Goal: Transaction & Acquisition: Purchase product/service

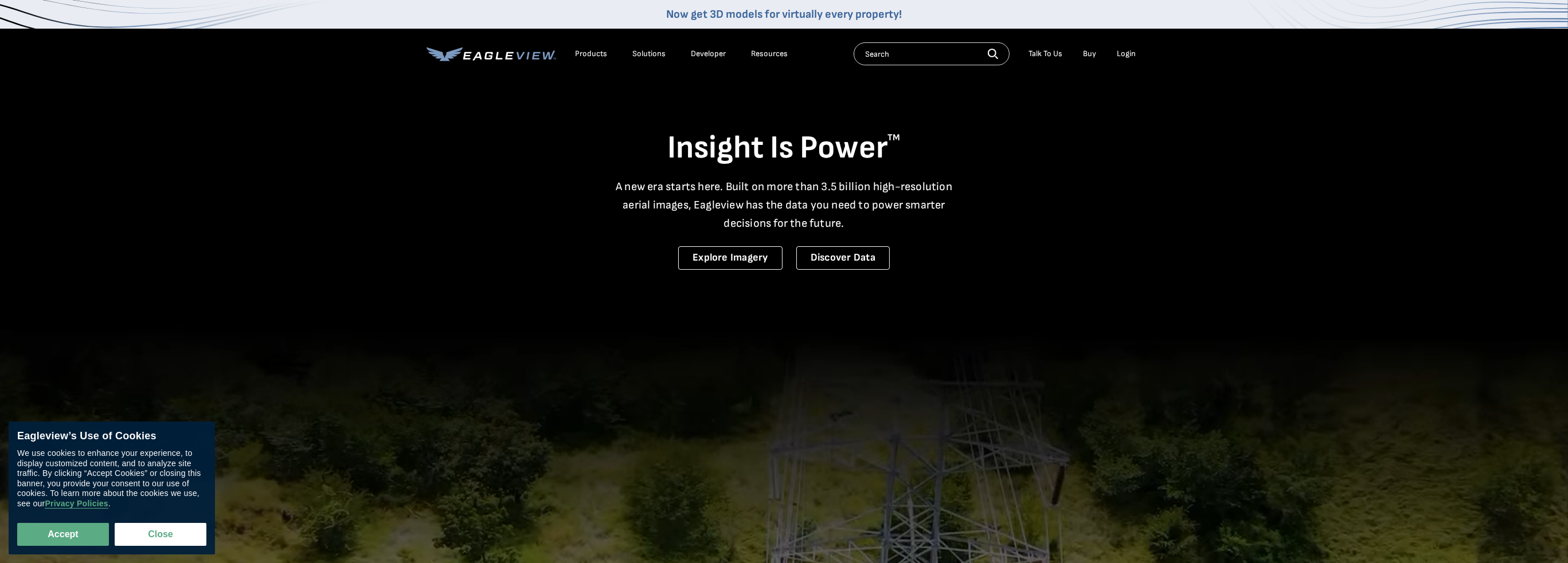
click at [1124, 59] on li "Login" at bounding box center [1127, 53] width 30 height 17
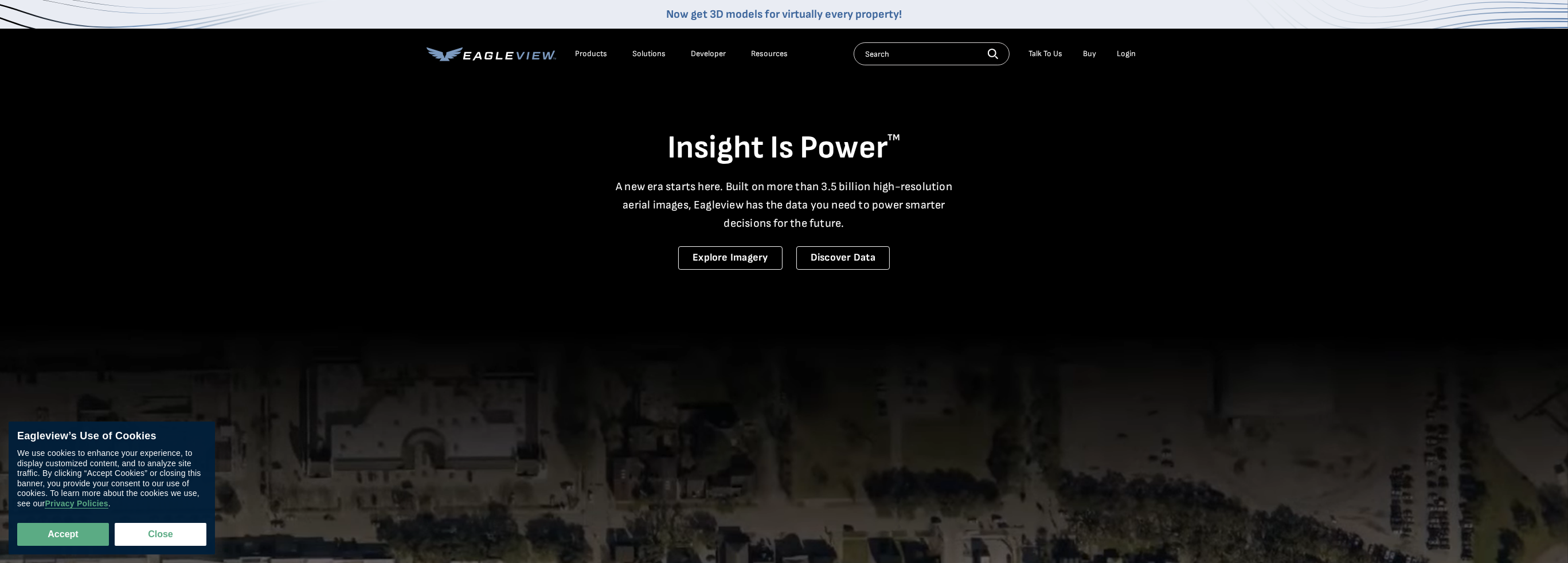
click at [1128, 54] on div "Login" at bounding box center [1126, 54] width 19 height 11
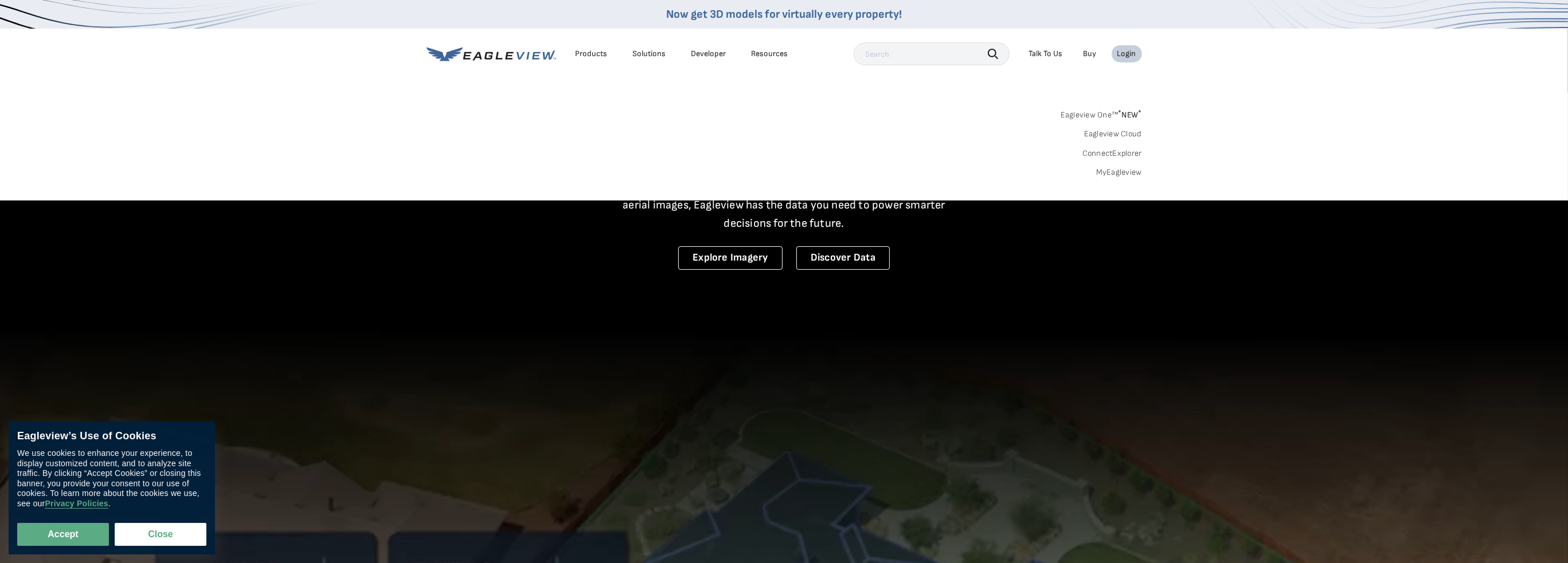
click at [1123, 173] on link "MyEagleview" at bounding box center [1119, 173] width 46 height 11
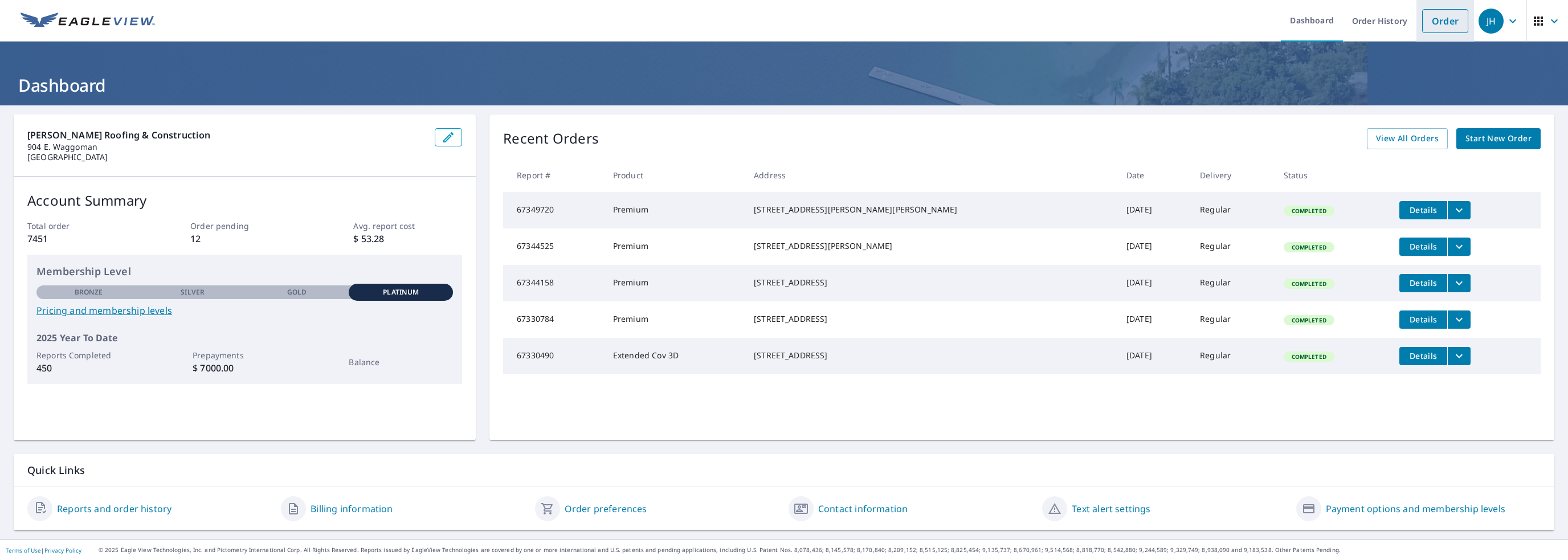
click at [1429, 23] on link "Order" at bounding box center [1445, 20] width 46 height 24
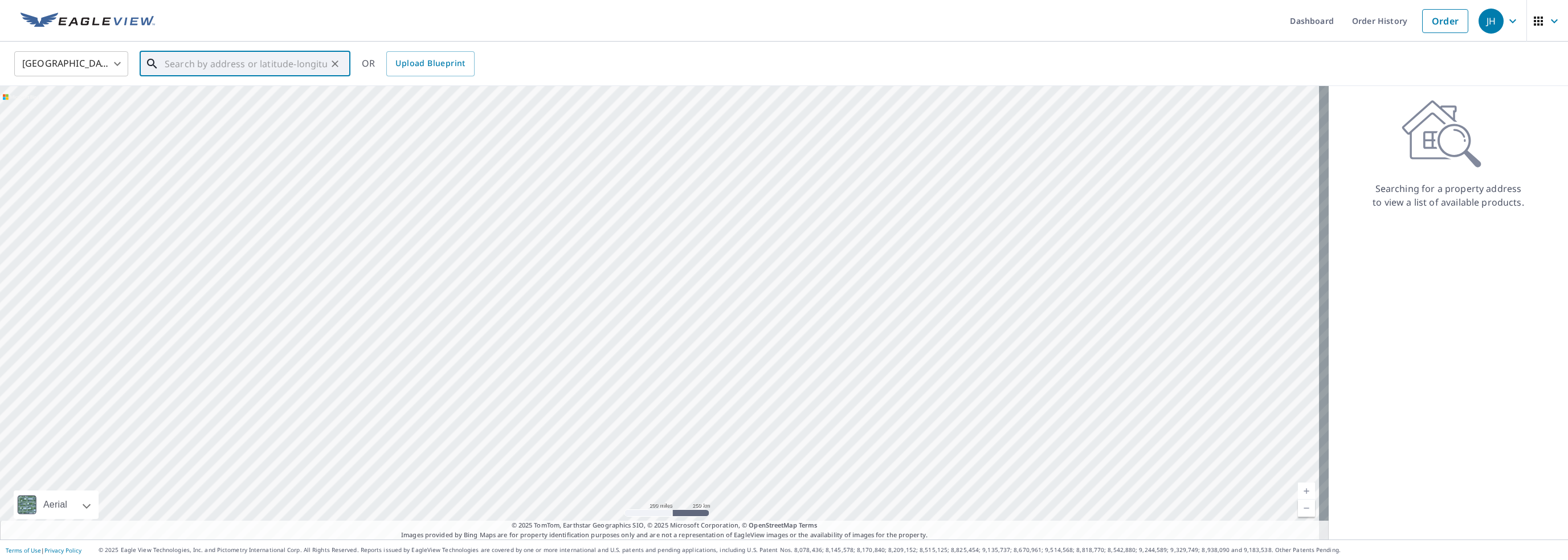
click at [210, 67] on input "text" at bounding box center [246, 63] width 162 height 32
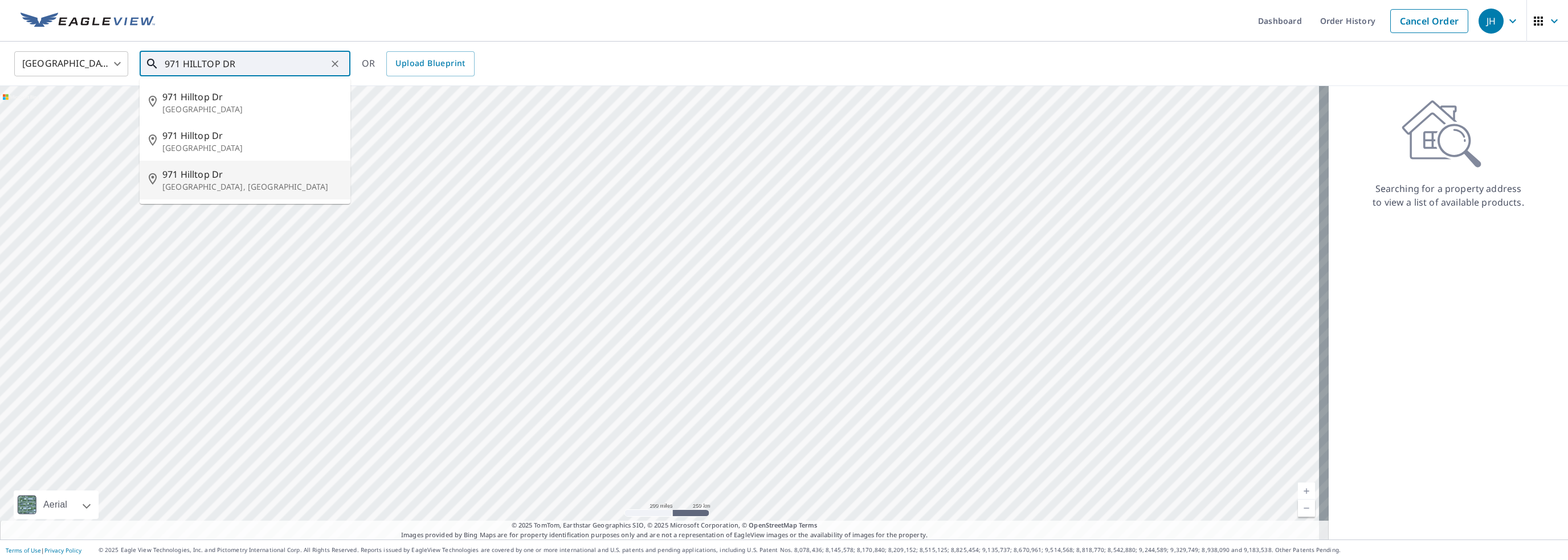
click at [199, 177] on span "971 Hilltop Dr" at bounding box center [251, 174] width 179 height 14
type input "[STREET_ADDRESS][PERSON_NAME]"
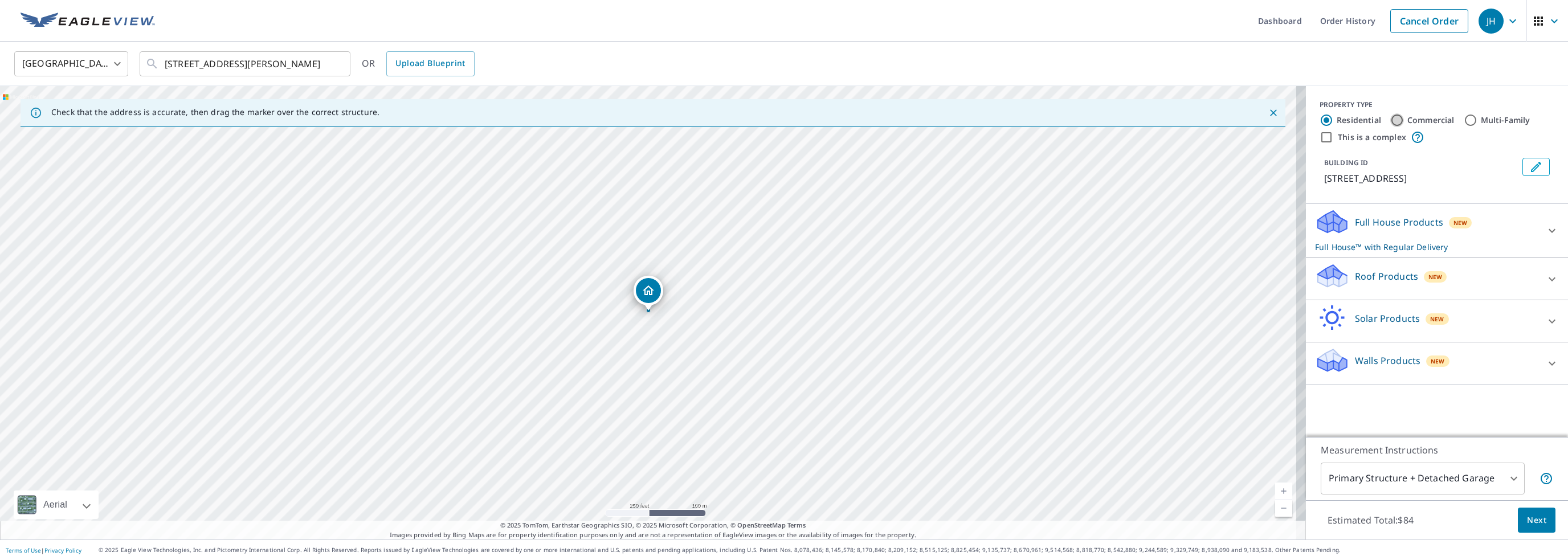
click at [1390, 122] on input "Commercial" at bounding box center [1397, 121] width 14 height 14
radio input "true"
type input "4"
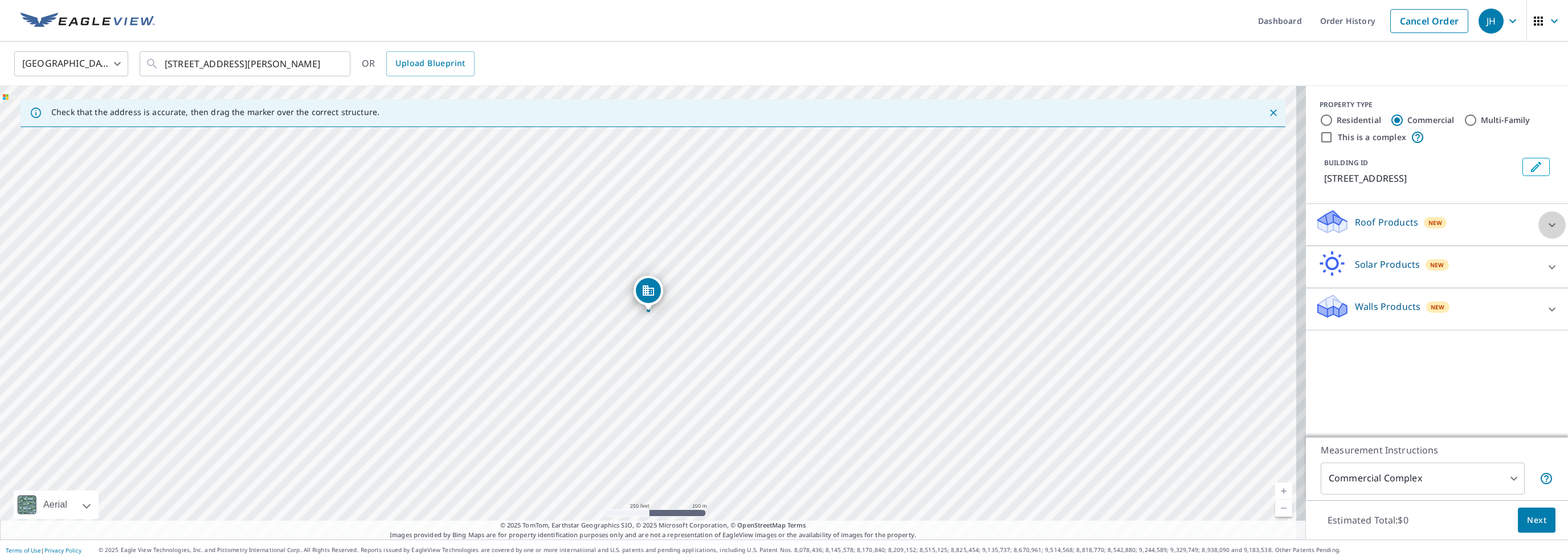
click at [1549, 225] on icon at bounding box center [1552, 225] width 7 height 4
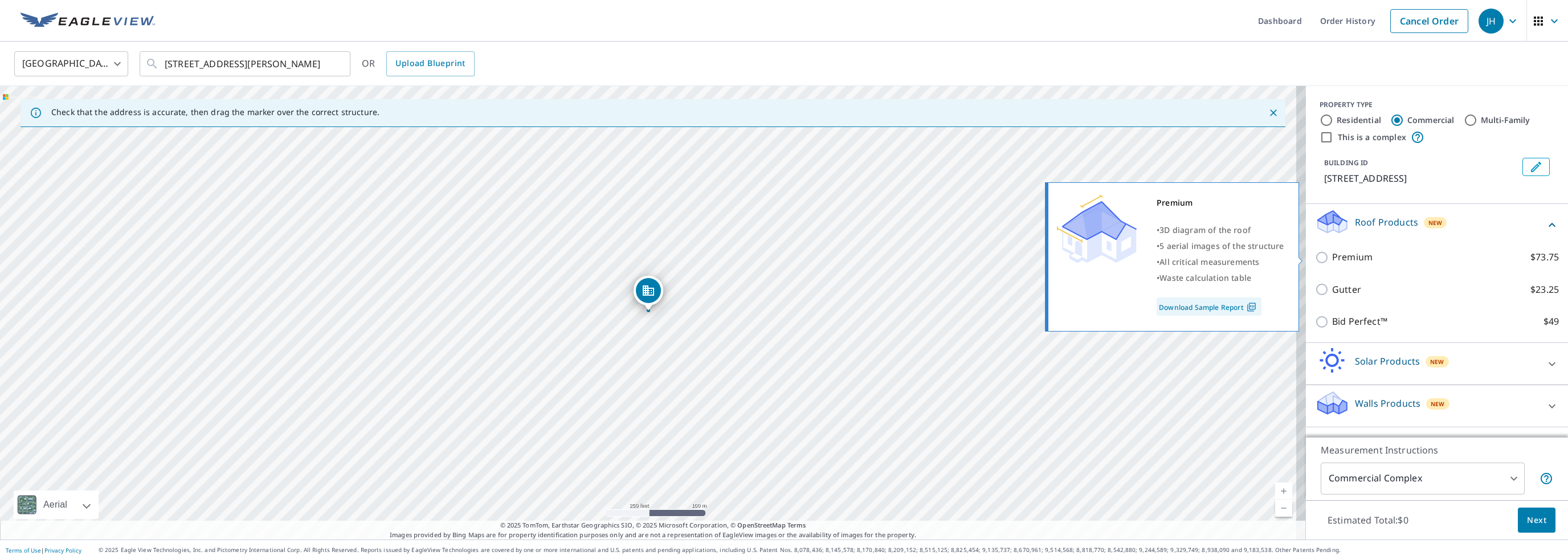
click at [1314, 256] on input "Premium $73.75" at bounding box center [1322, 258] width 17 height 14
checkbox input "true"
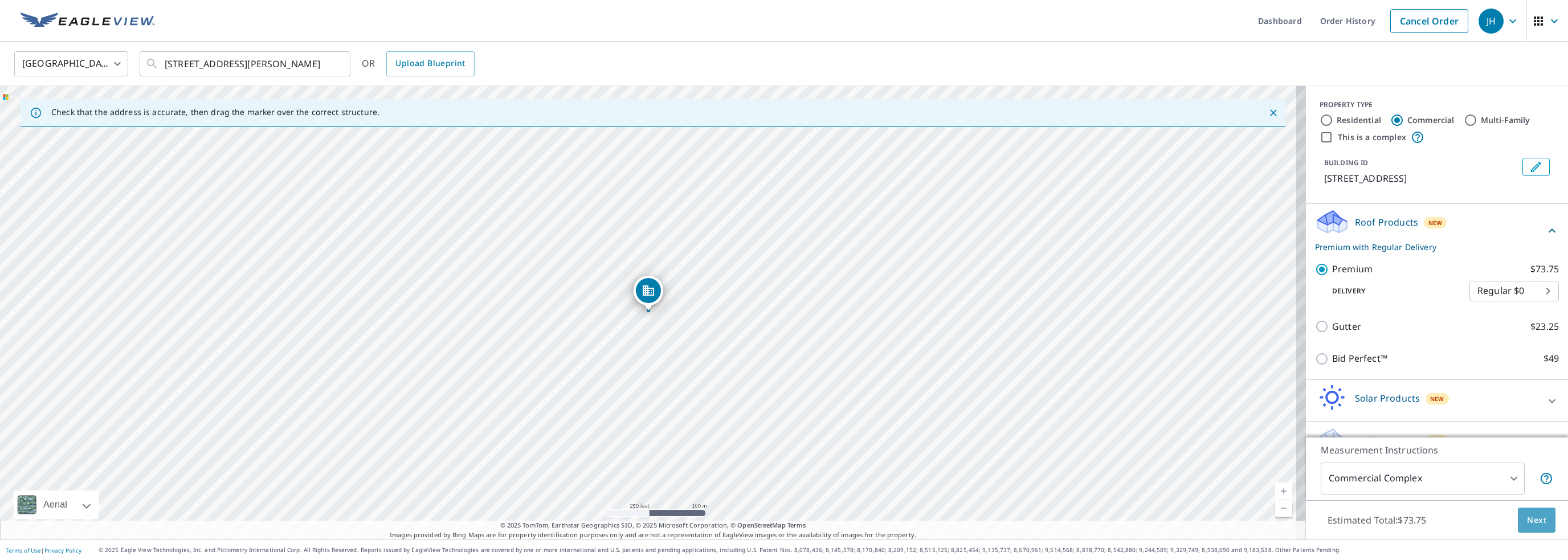
click at [1527, 526] on span "Next" at bounding box center [1536, 520] width 19 height 14
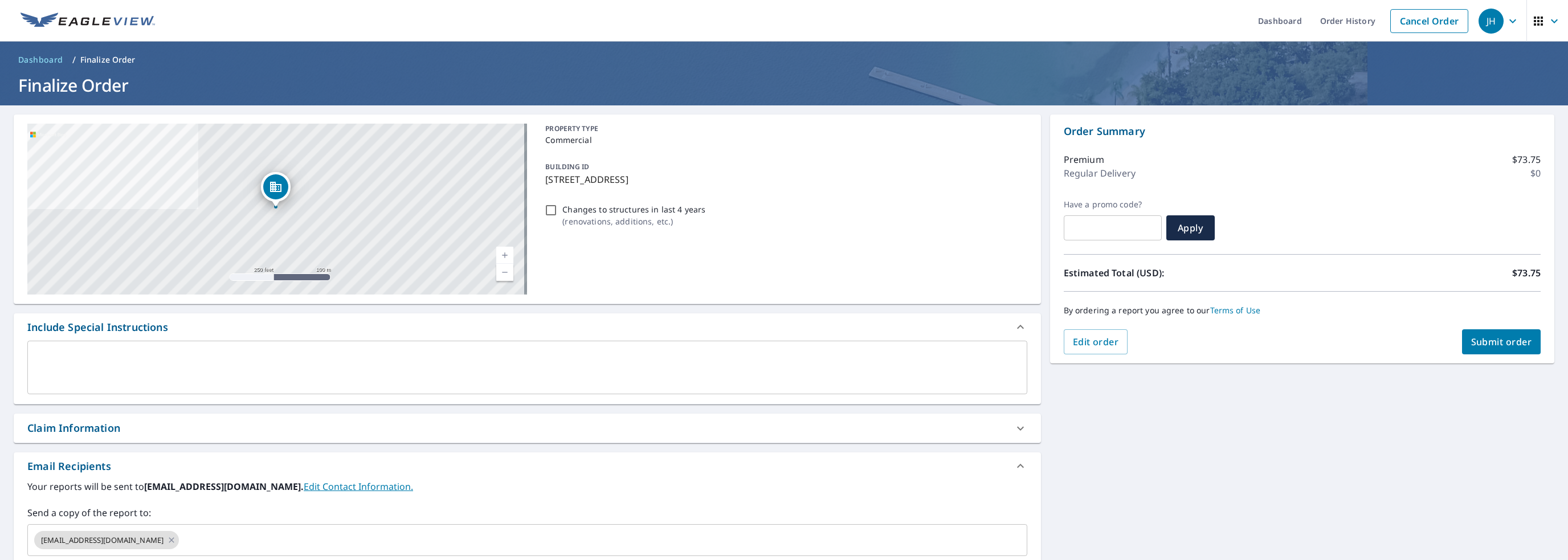
click at [547, 209] on input "Changes to structures in last 4 years ( renovations, additions, etc. )" at bounding box center [551, 210] width 14 height 14
checkbox input "true"
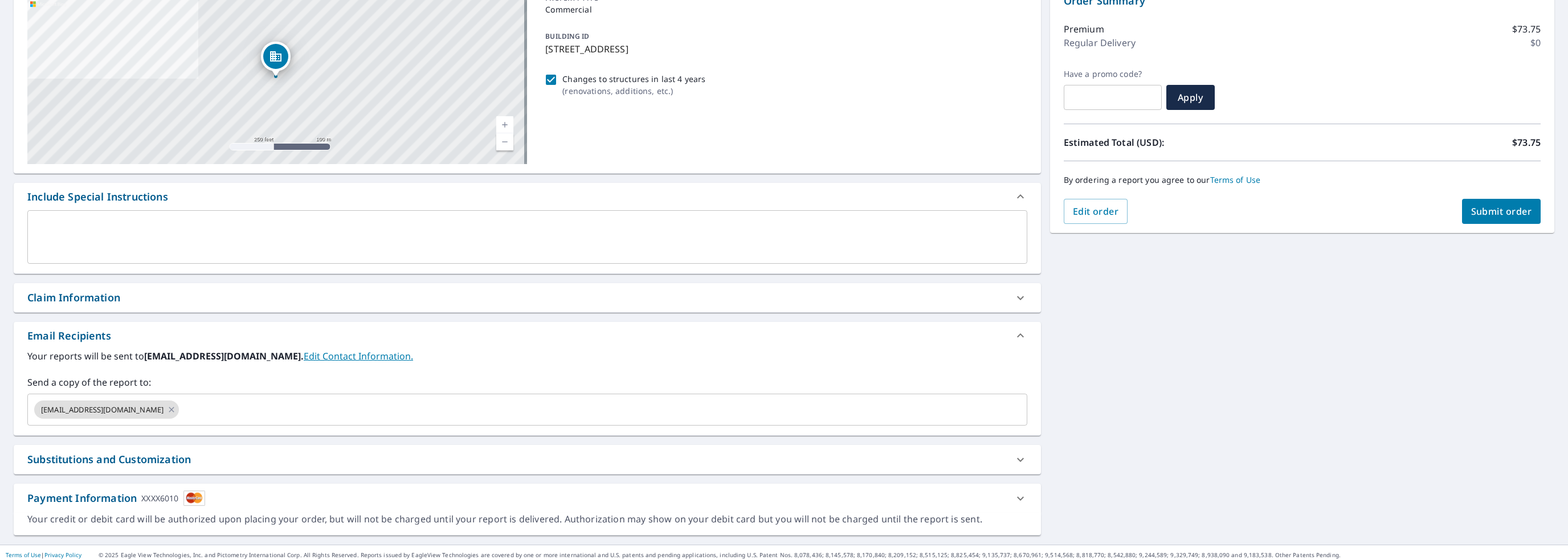
scroll to position [135, 0]
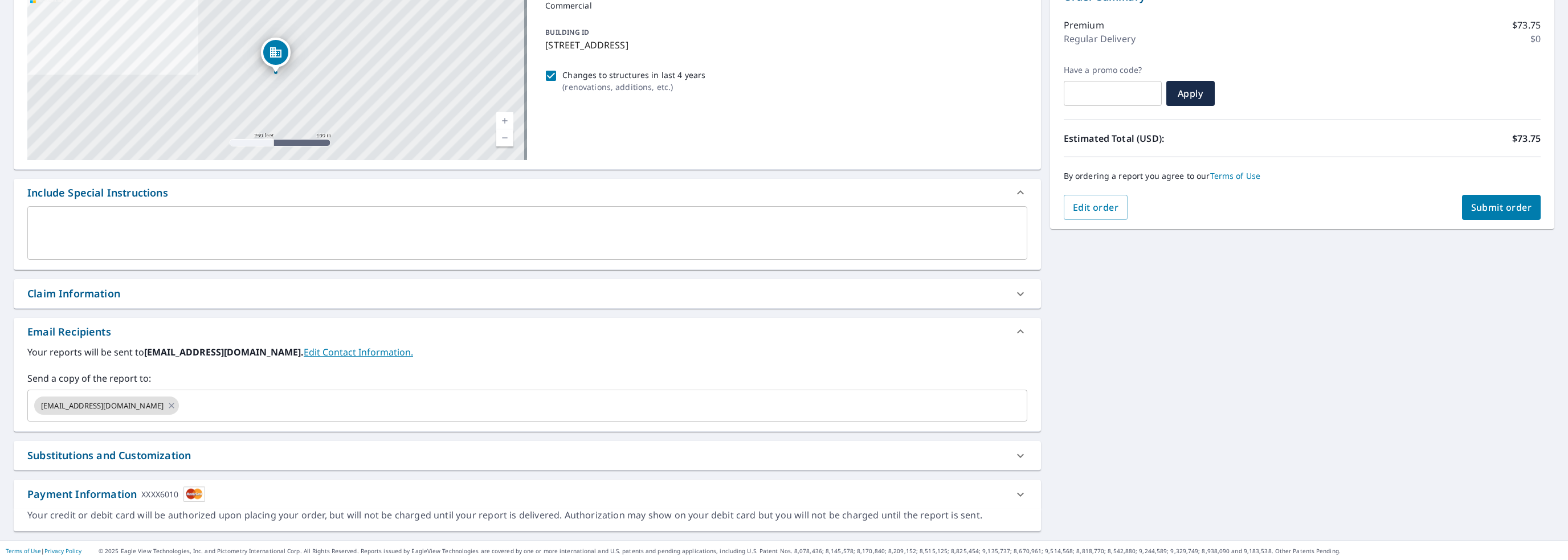
click at [185, 299] on div "Claim Information" at bounding box center [517, 293] width 979 height 15
checkbox input "true"
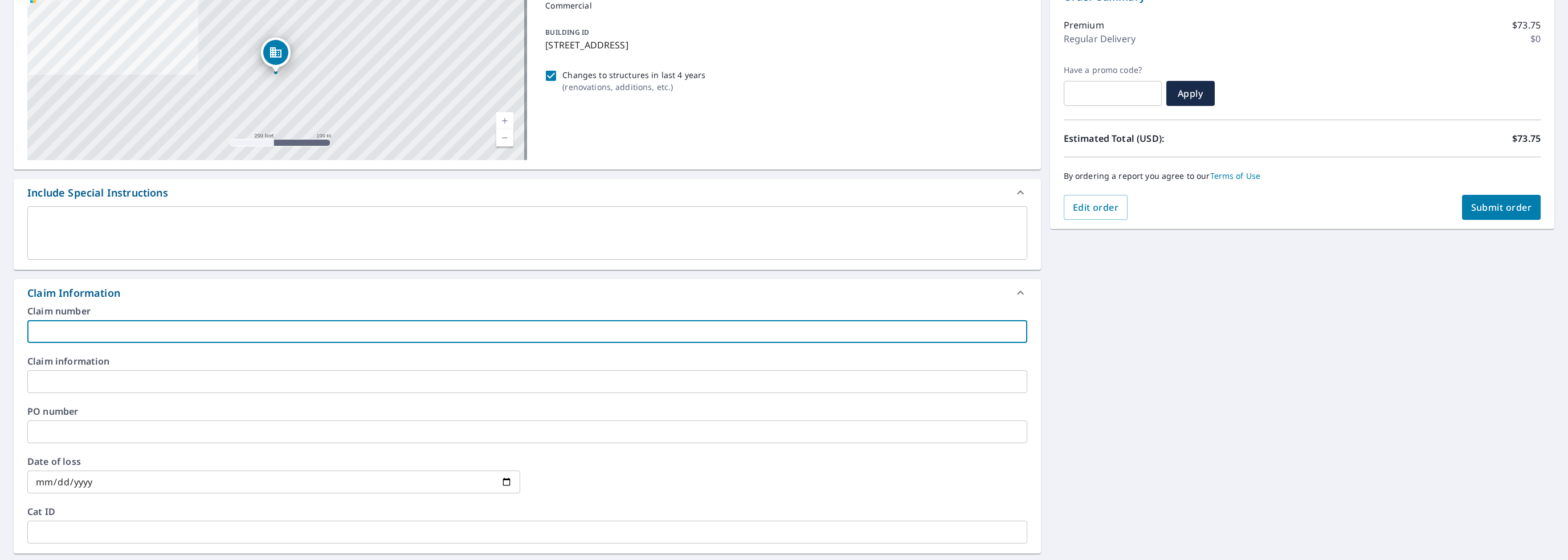
click at [150, 328] on input "text" at bounding box center [527, 332] width 1000 height 23
type input "2"
checkbox input "true"
type input "2-"
checkbox input "true"
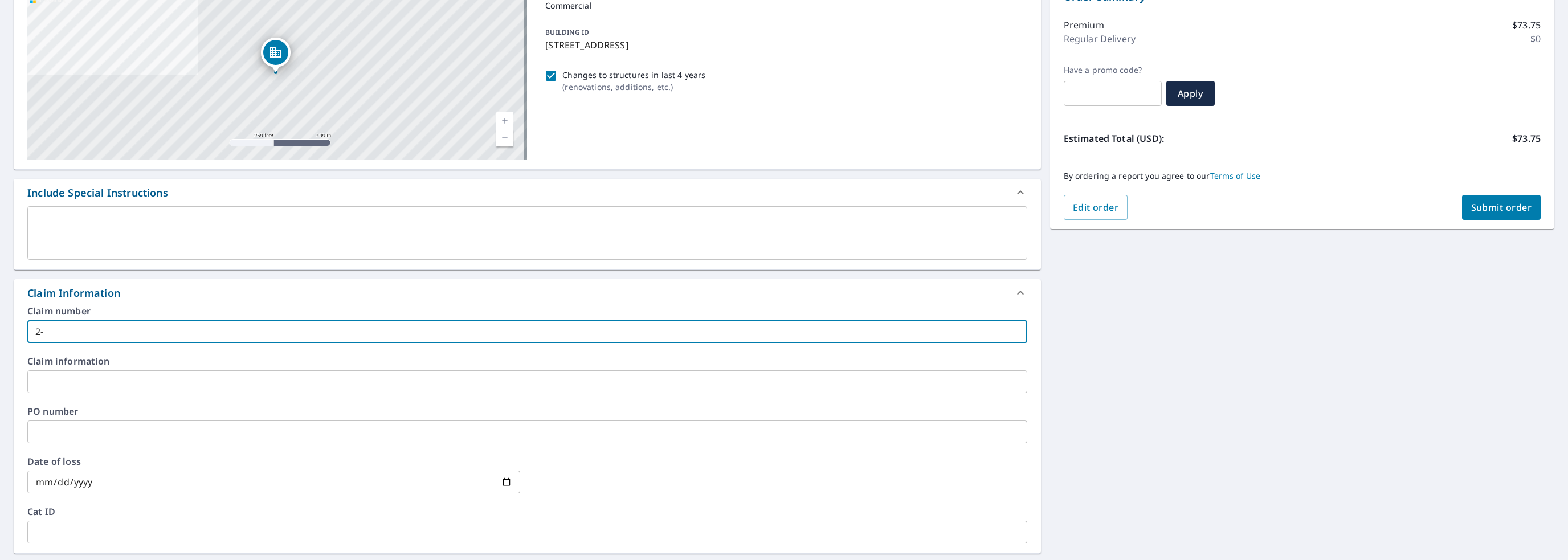
type input "2-2"
checkbox input "true"
type input "2-25"
checkbox input "true"
type input "2-250"
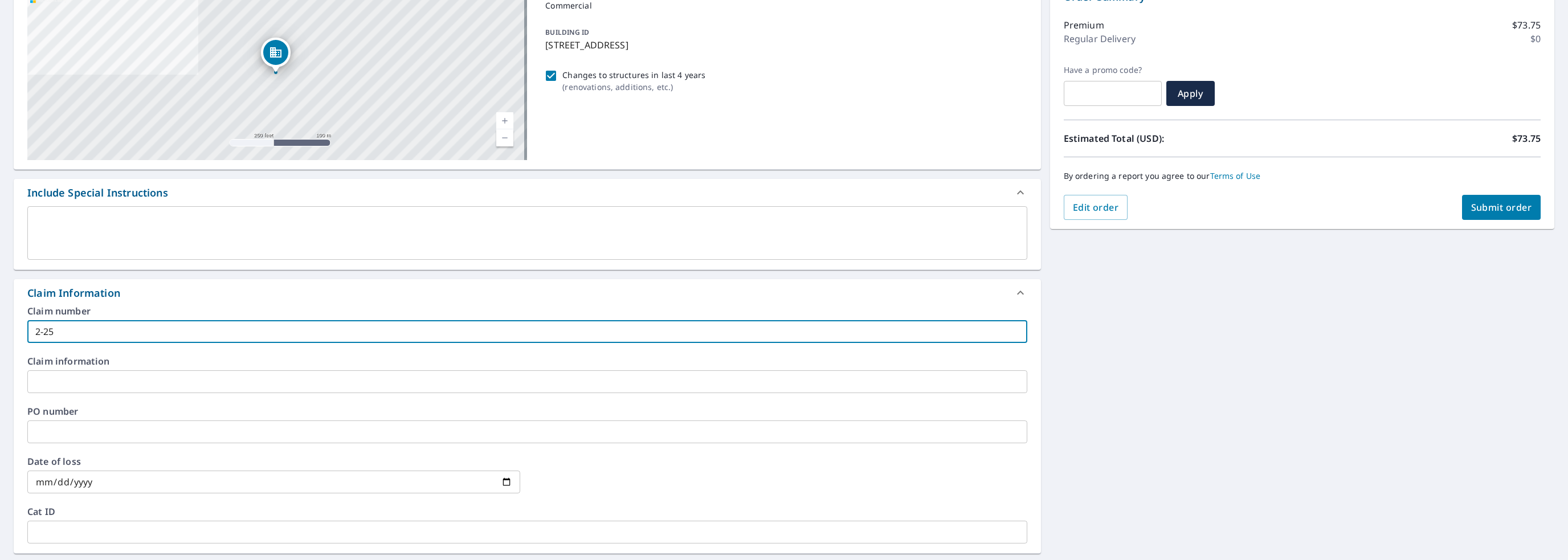
checkbox input "true"
type input "2-2501"
checkbox input "true"
type input "2-25012"
checkbox input "true"
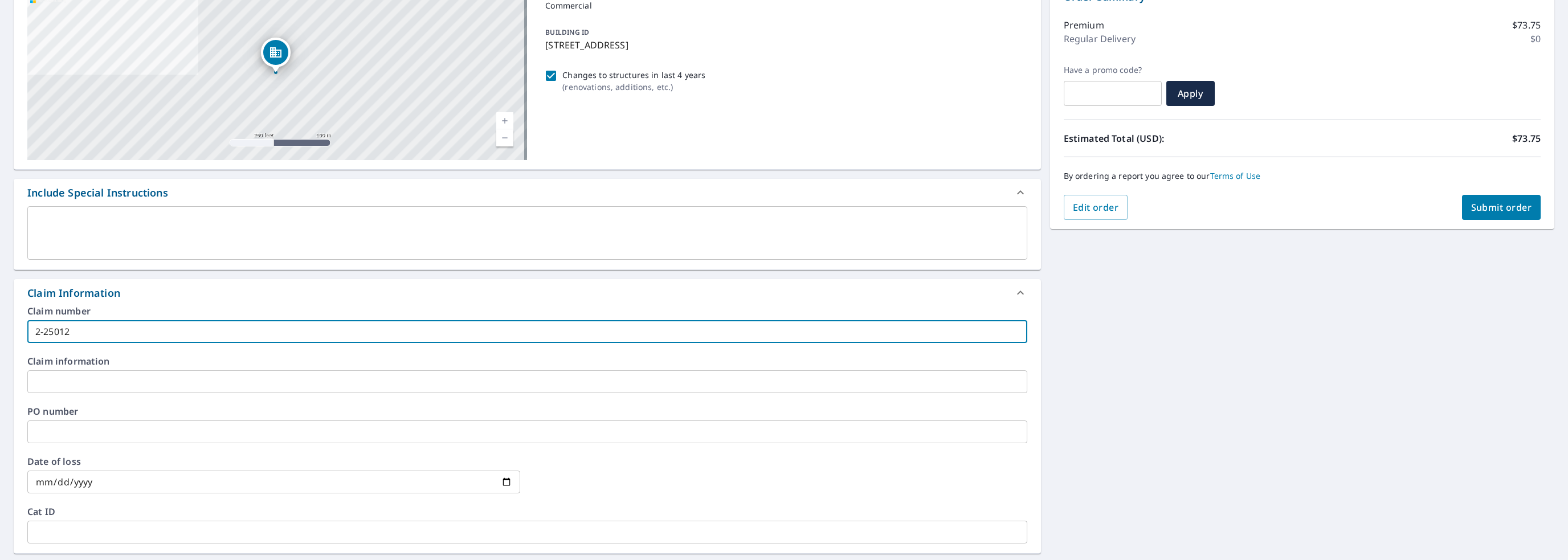
type input "2-250120"
checkbox input "true"
type input "2-2501203"
checkbox input "true"
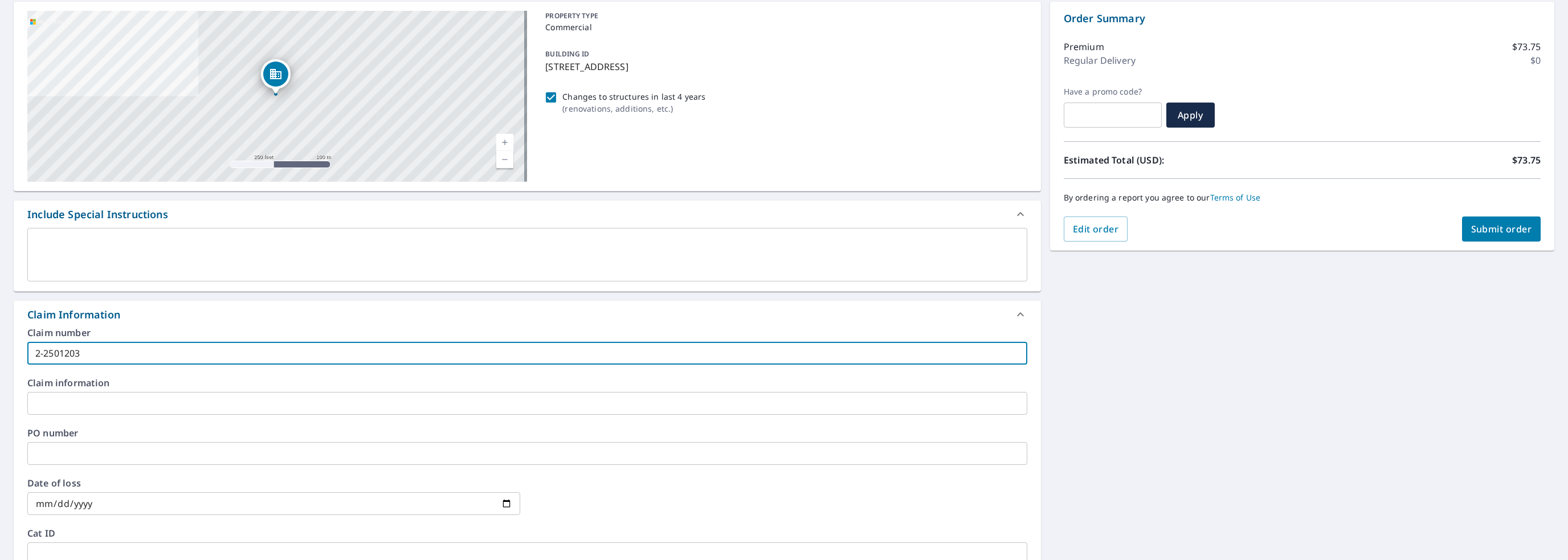
scroll to position [94, 0]
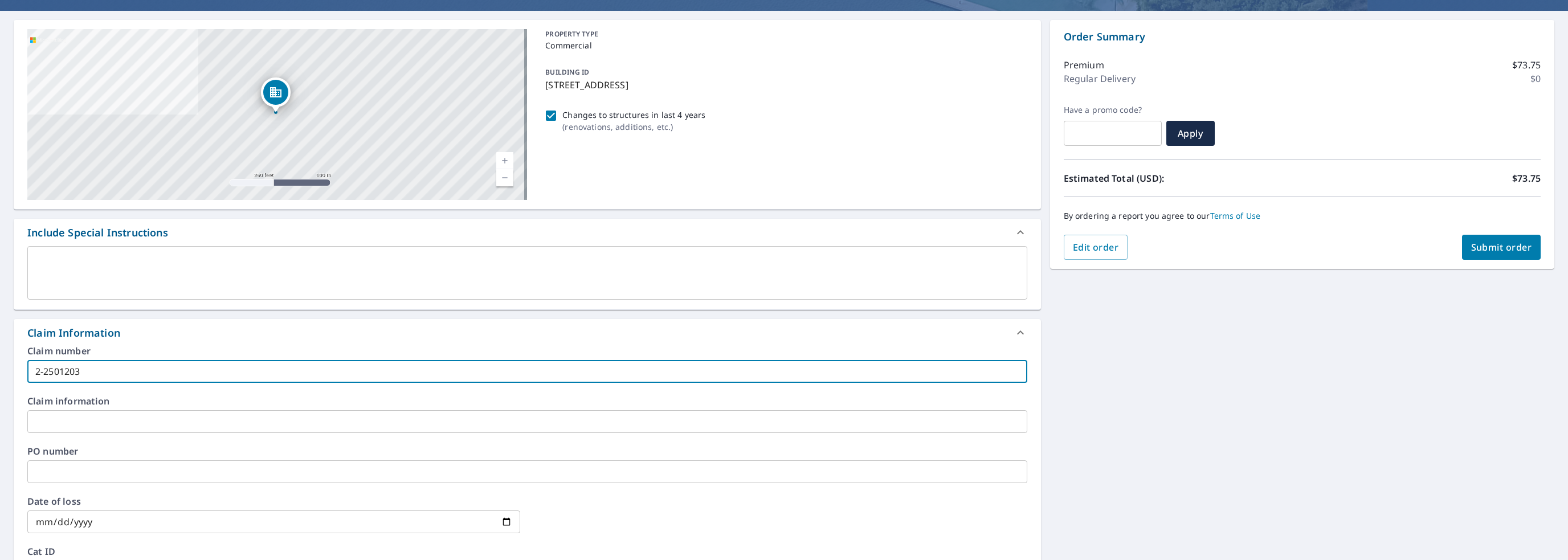
type input "2-2501203"
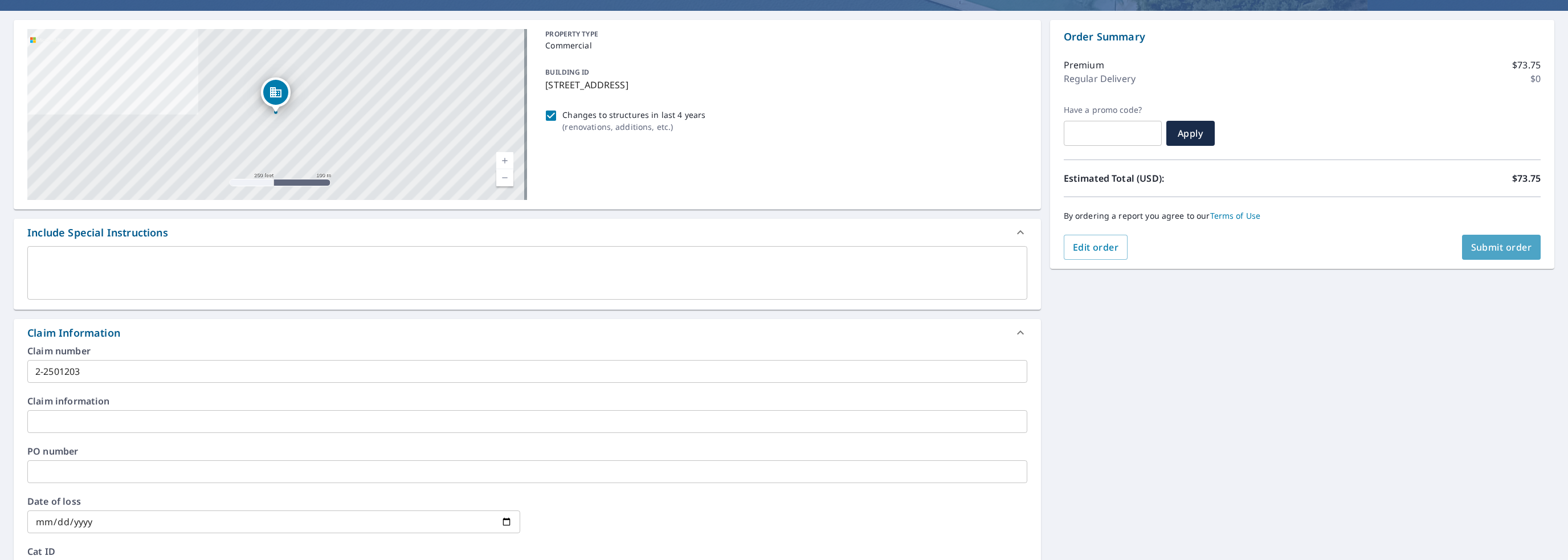
click at [1484, 247] on span "Submit order" at bounding box center [1501, 247] width 61 height 12
checkbox input "true"
